Goal: Task Accomplishment & Management: Manage account settings

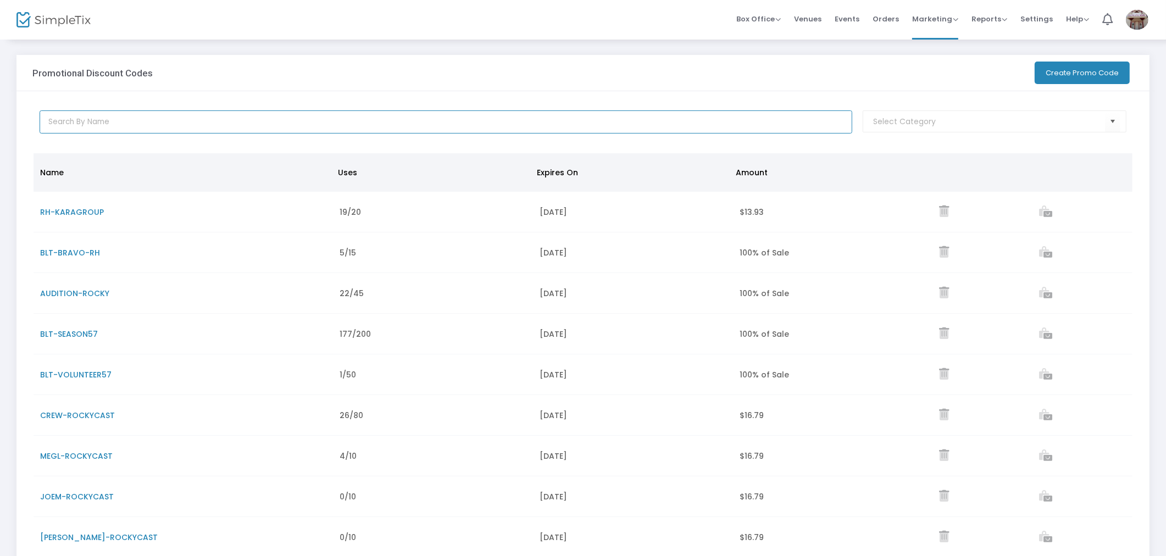
click at [561, 123] on input "text" at bounding box center [446, 121] width 812 height 23
type input "benh"
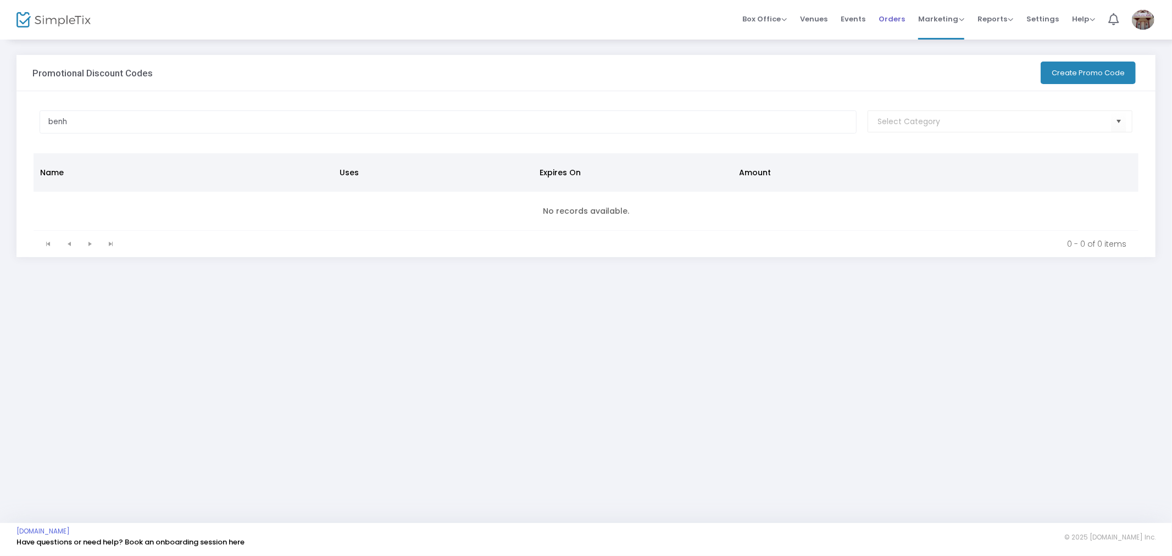
click at [657, 15] on span "Orders" at bounding box center [891, 19] width 26 height 28
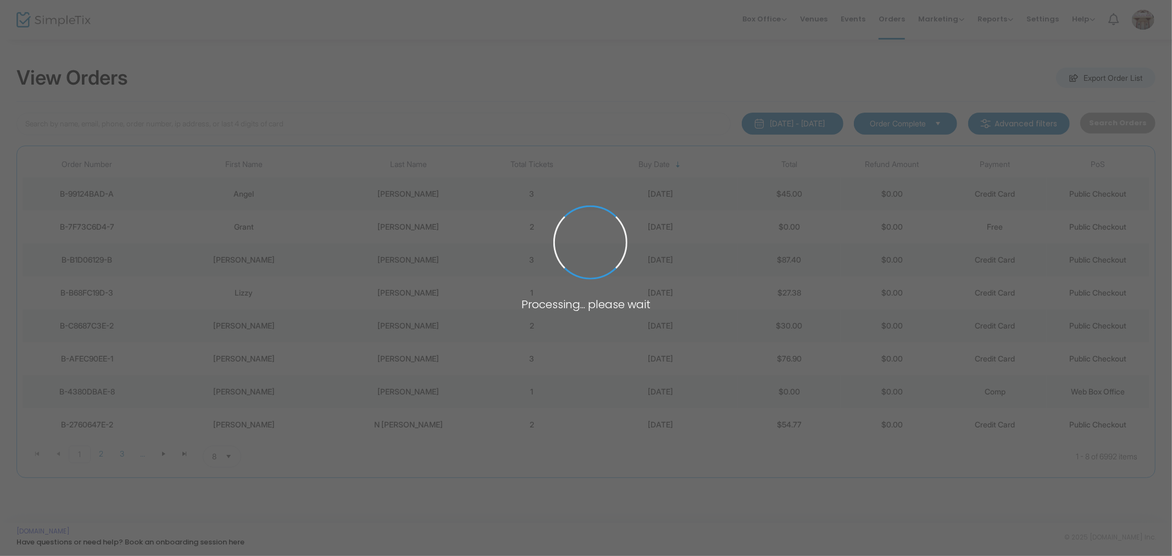
click at [120, 125] on span at bounding box center [586, 278] width 1172 height 556
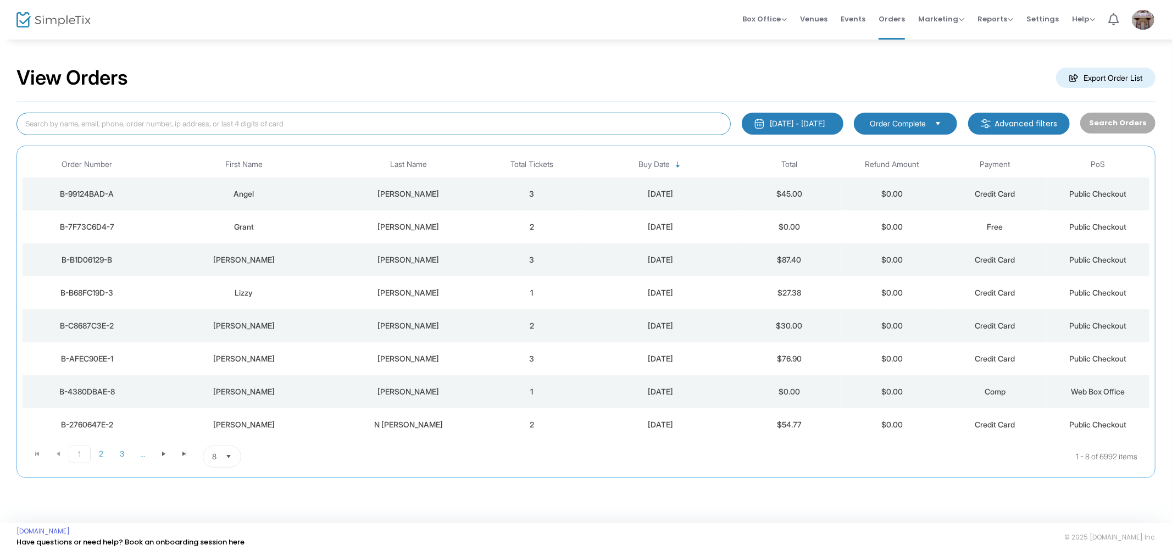
click at [120, 125] on input at bounding box center [373, 124] width 714 height 23
click at [444, 185] on td "[PERSON_NAME]" at bounding box center [408, 193] width 144 height 33
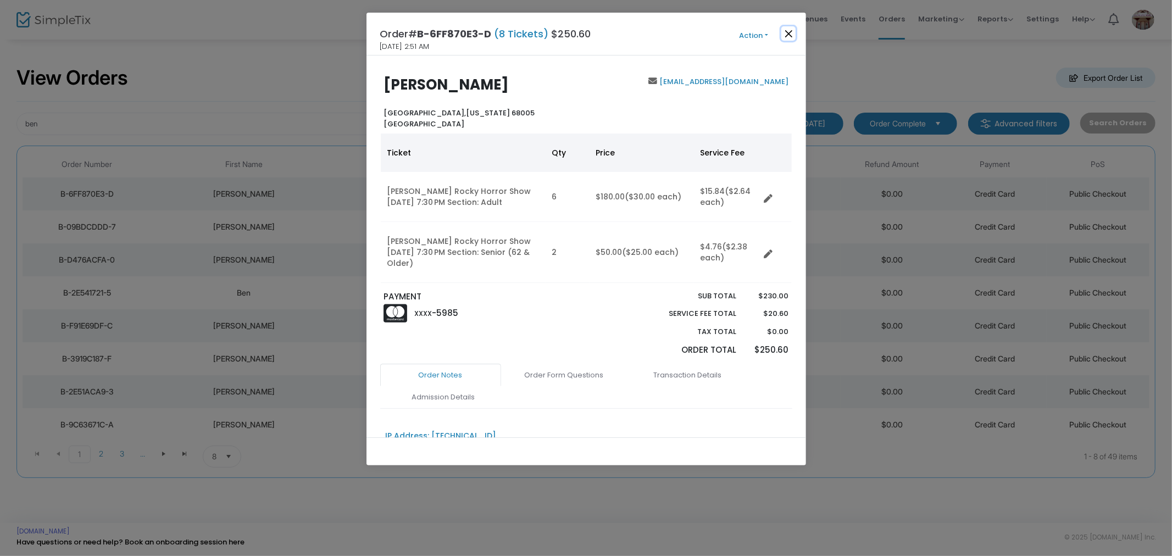
click at [657, 31] on button "Close" at bounding box center [788, 33] width 14 height 14
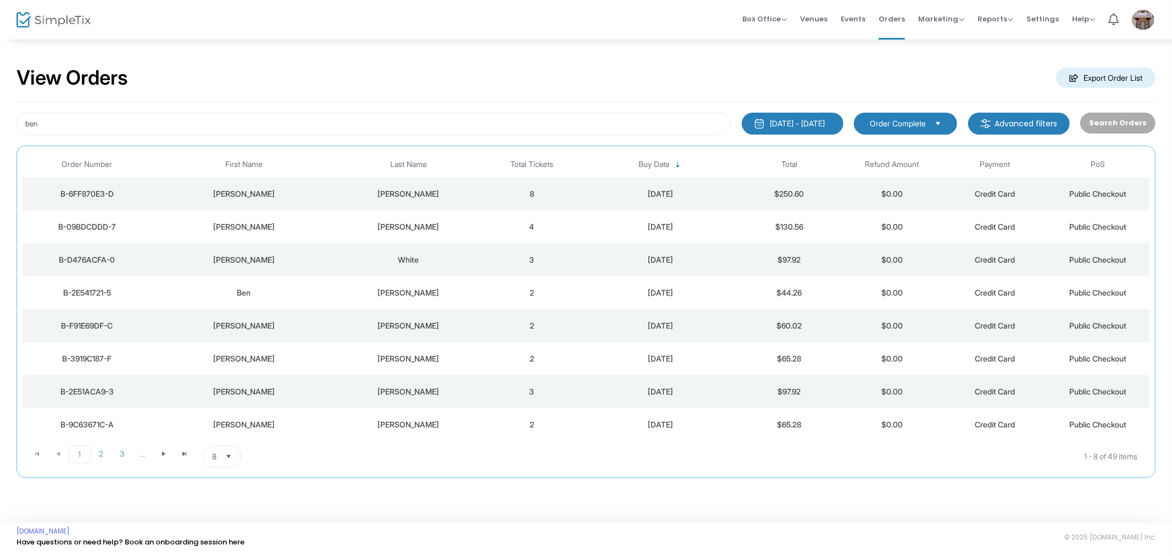
click at [402, 221] on div "[PERSON_NAME]" at bounding box center [408, 226] width 138 height 11
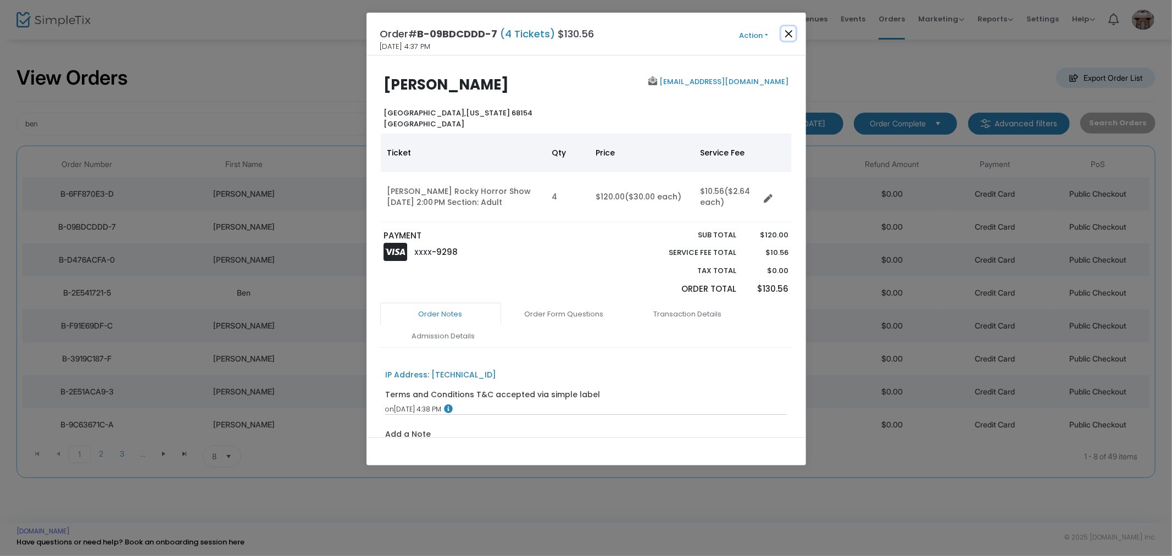
click at [657, 30] on button "Close" at bounding box center [788, 33] width 14 height 14
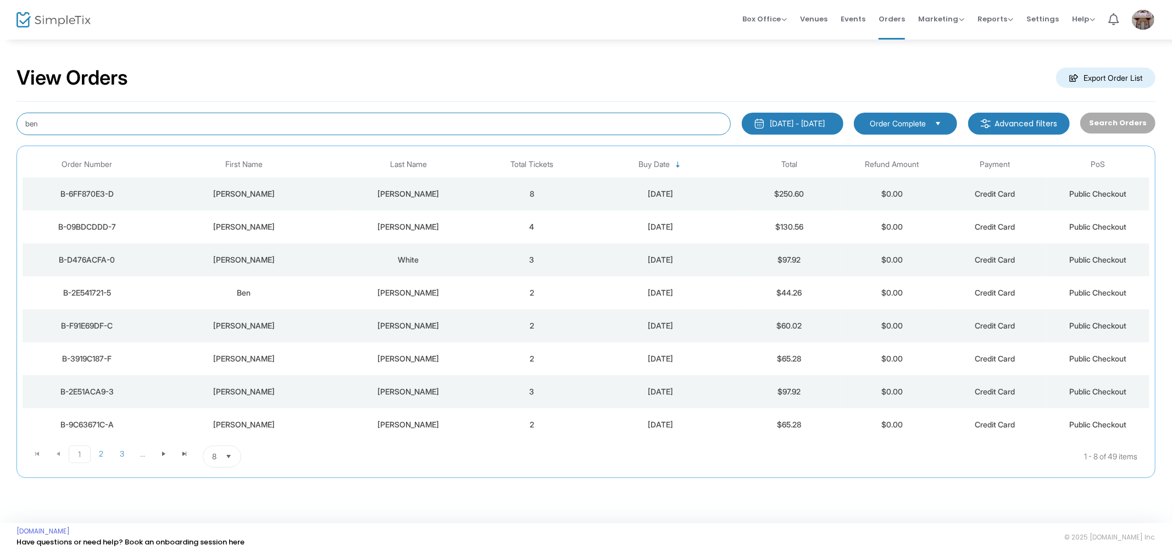
click at [139, 121] on input "ben" at bounding box center [373, 124] width 714 height 23
type input "[PERSON_NAME]"
click at [404, 261] on div "[PERSON_NAME]" at bounding box center [408, 259] width 138 height 11
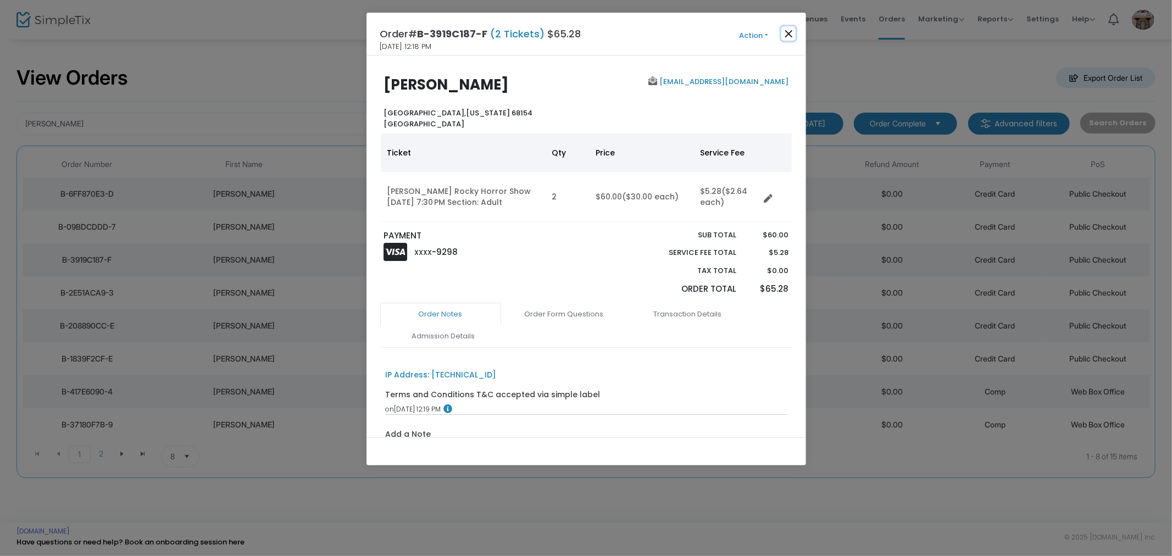
click at [657, 32] on button "Close" at bounding box center [788, 33] width 14 height 14
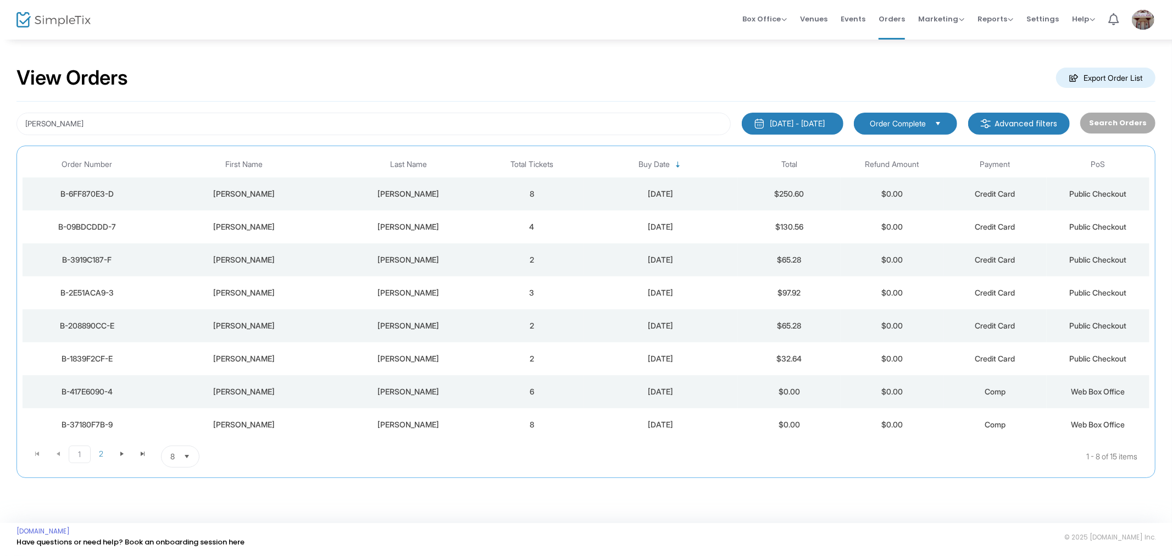
click at [491, 294] on td "3" at bounding box center [531, 292] width 103 height 33
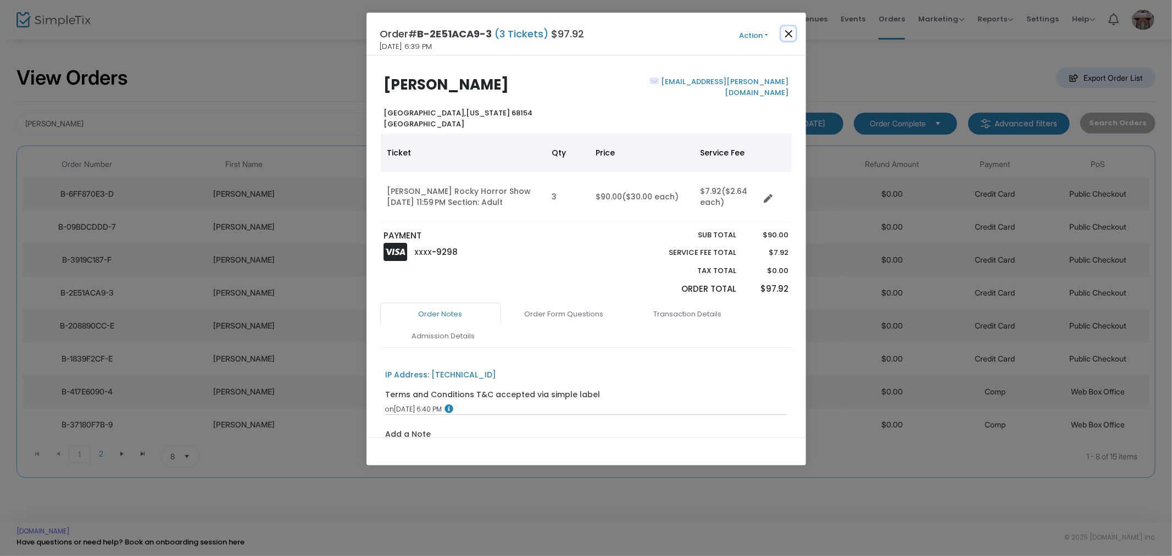
click at [657, 29] on button "Close" at bounding box center [788, 33] width 14 height 14
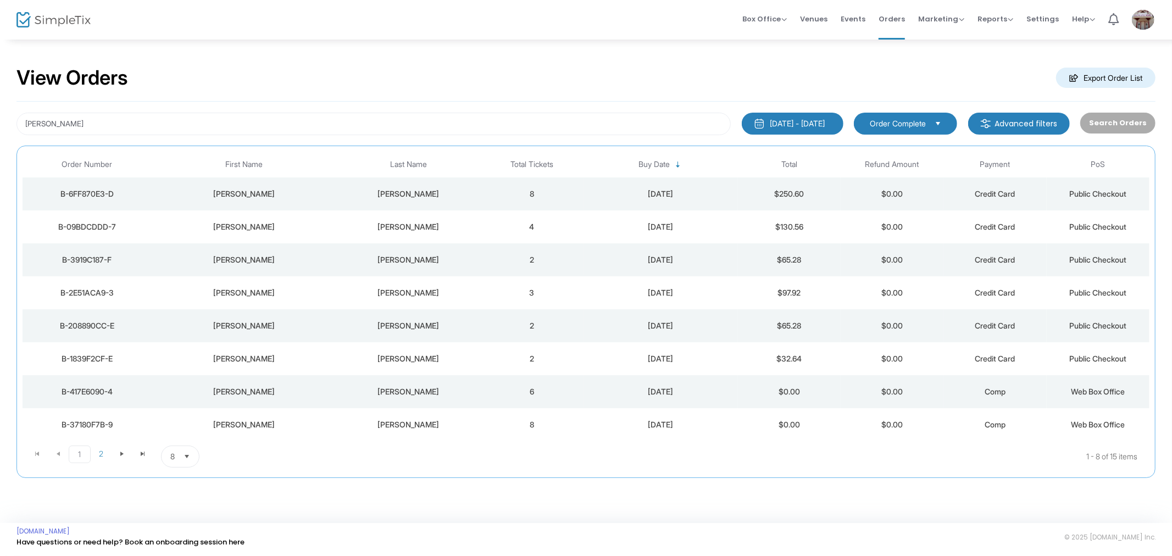
click at [558, 350] on td "2" at bounding box center [531, 358] width 103 height 33
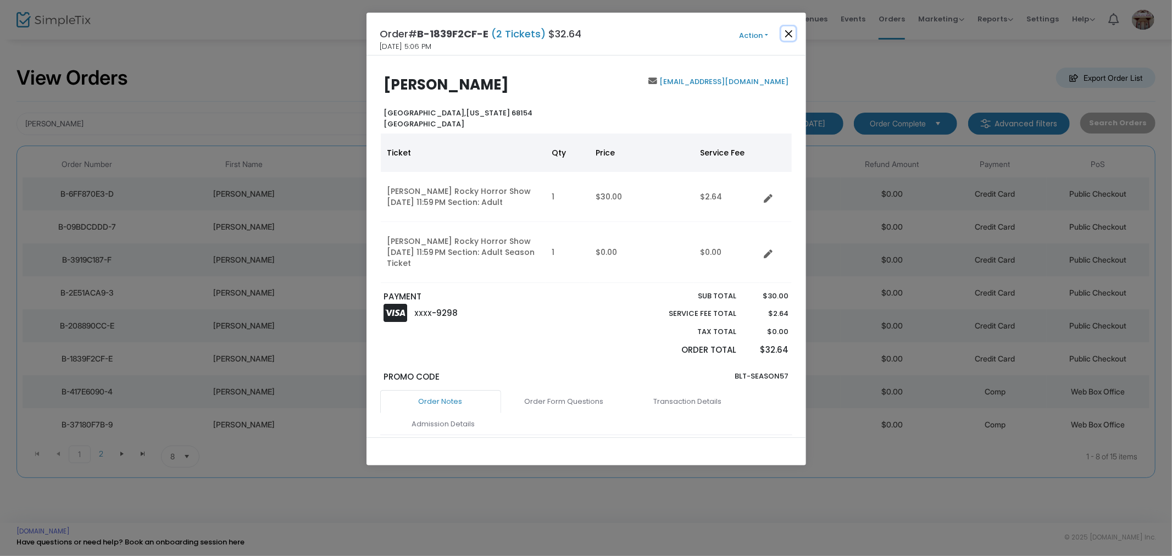
click at [657, 34] on button "Close" at bounding box center [788, 33] width 14 height 14
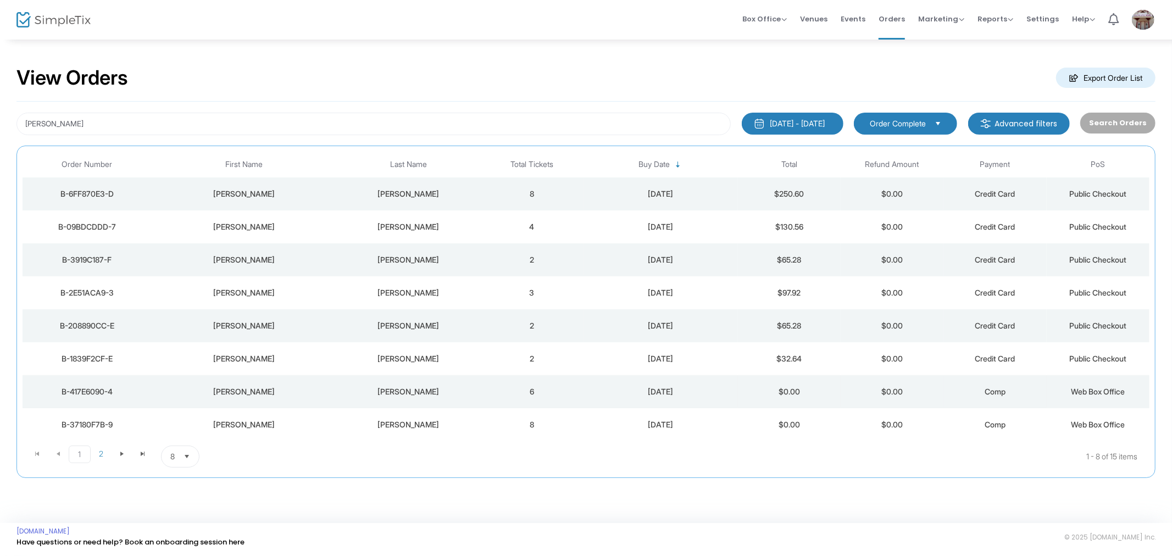
click at [520, 392] on td "6" at bounding box center [531, 391] width 103 height 33
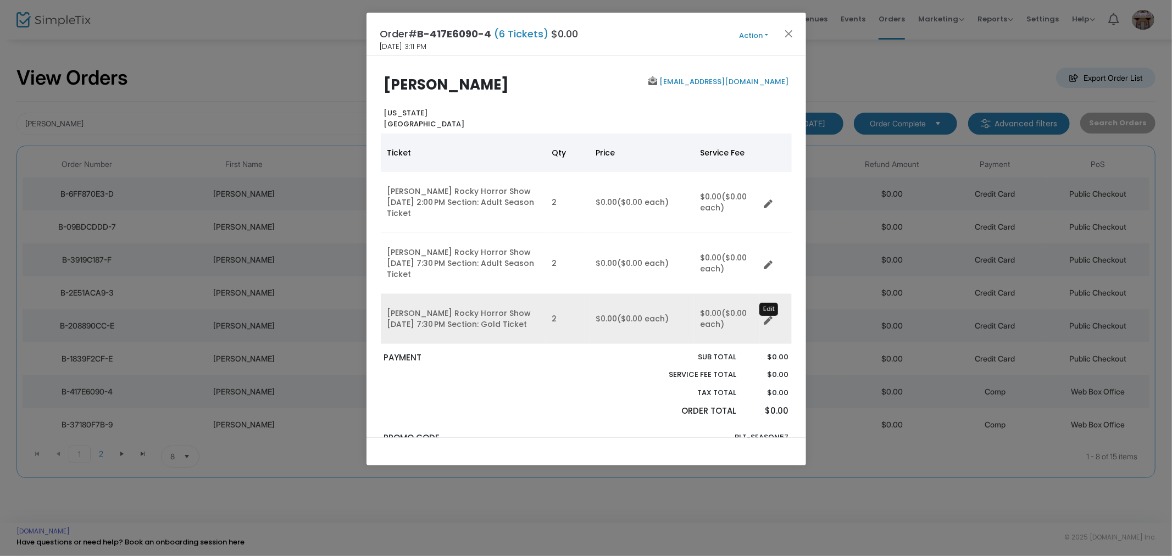
click at [657, 317] on icon "Data table" at bounding box center [768, 320] width 9 height 9
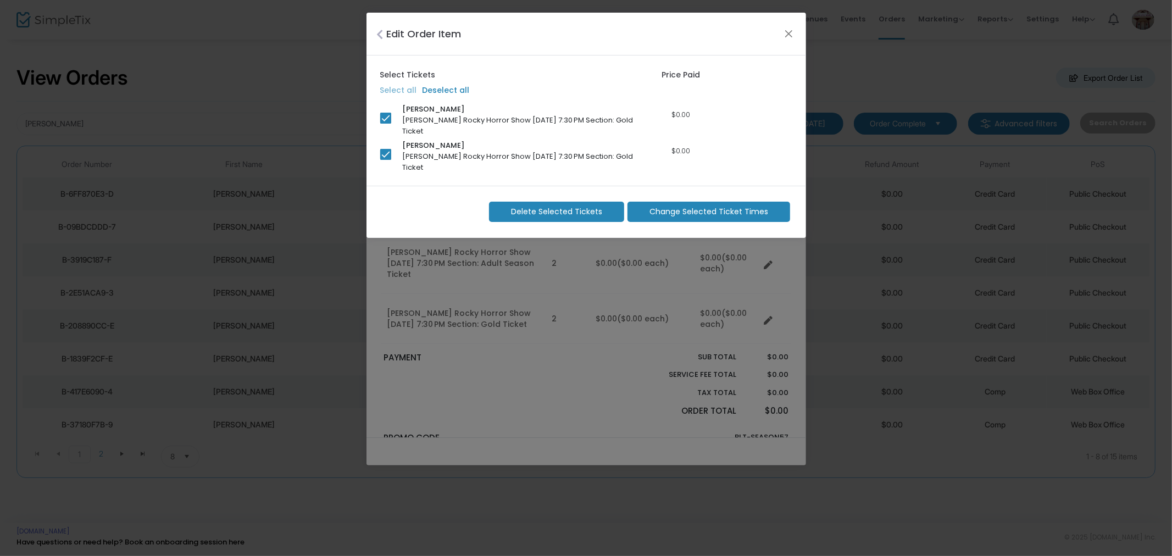
click at [657, 208] on span "Change Selected Ticket Times" at bounding box center [708, 212] width 119 height 12
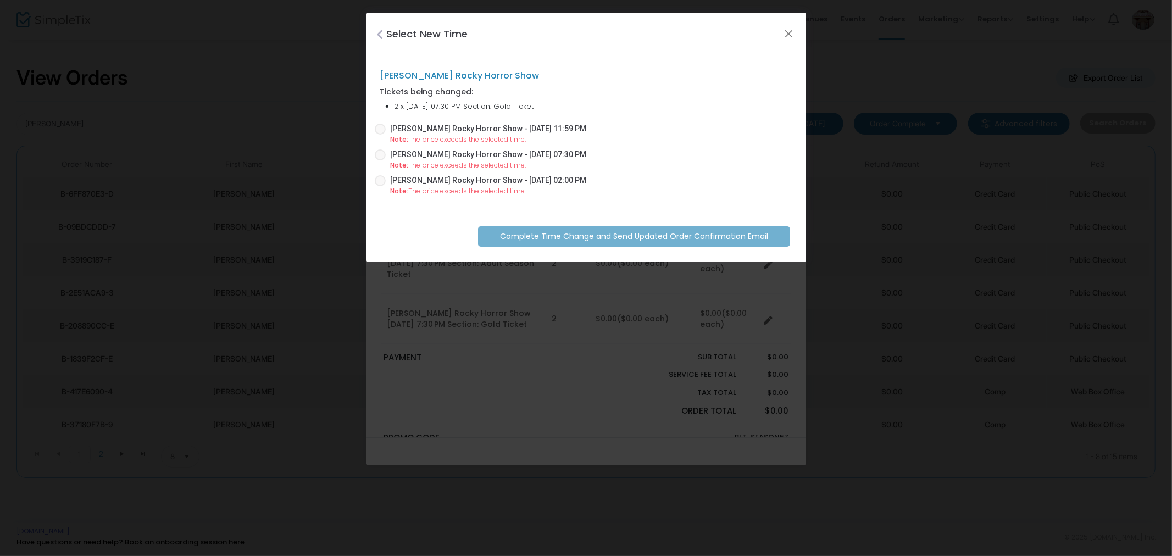
click at [458, 129] on span "[PERSON_NAME] Rocky Horror Show - [DATE] 11:59 PM" at bounding box center [488, 129] width 196 height 12
click at [380, 135] on input "[PERSON_NAME] Rocky Horror Show - [DATE] 11:59 PM" at bounding box center [380, 135] width 1 height 1
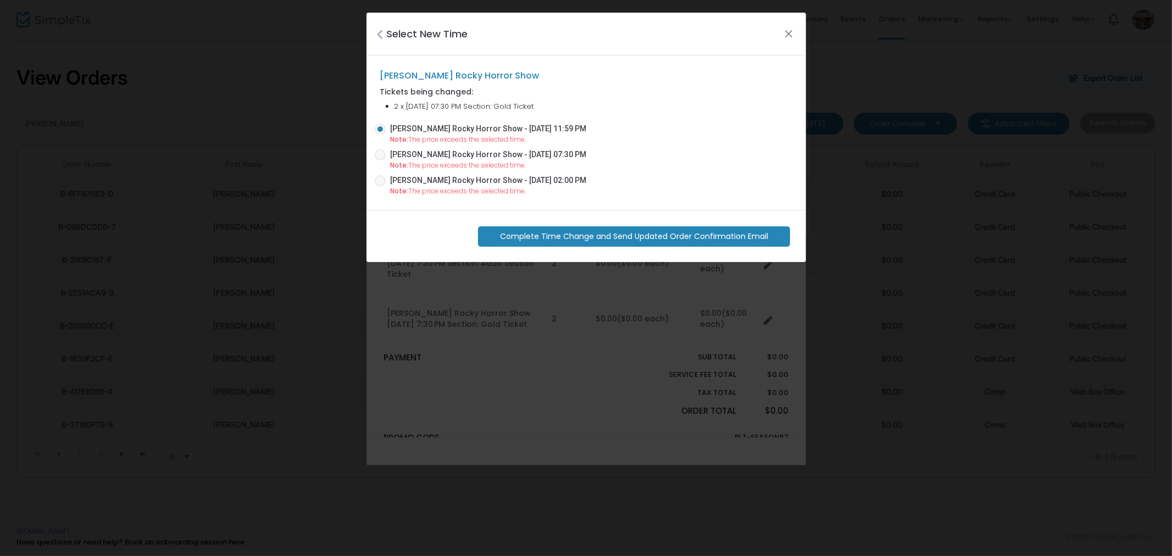
click at [572, 234] on span "Complete Time Change and Send Updated Order Confirmation Email" at bounding box center [634, 237] width 268 height 12
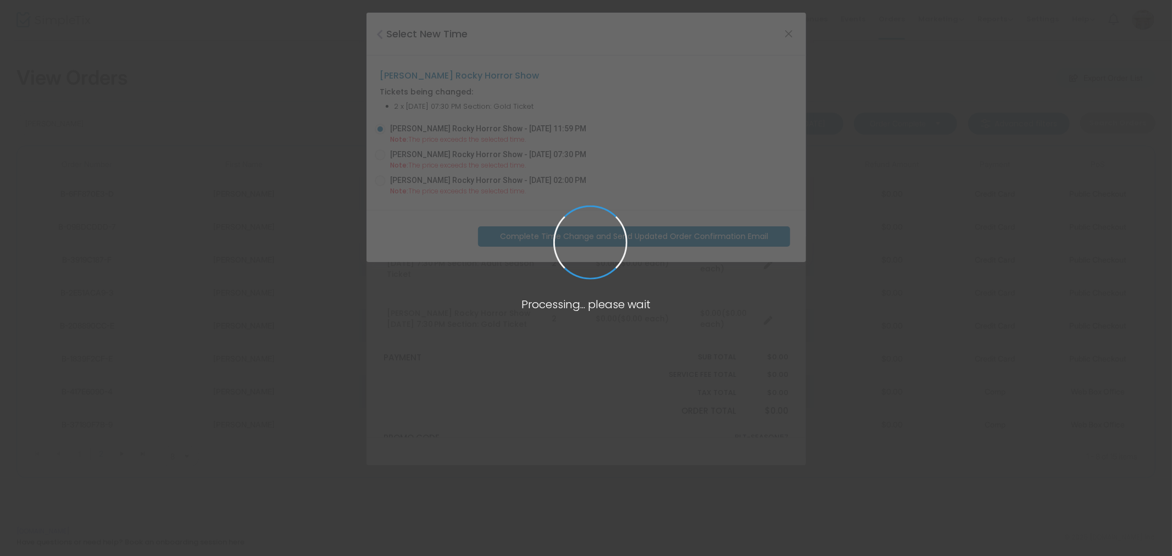
radio input "false"
